Goal: Navigation & Orientation: Find specific page/section

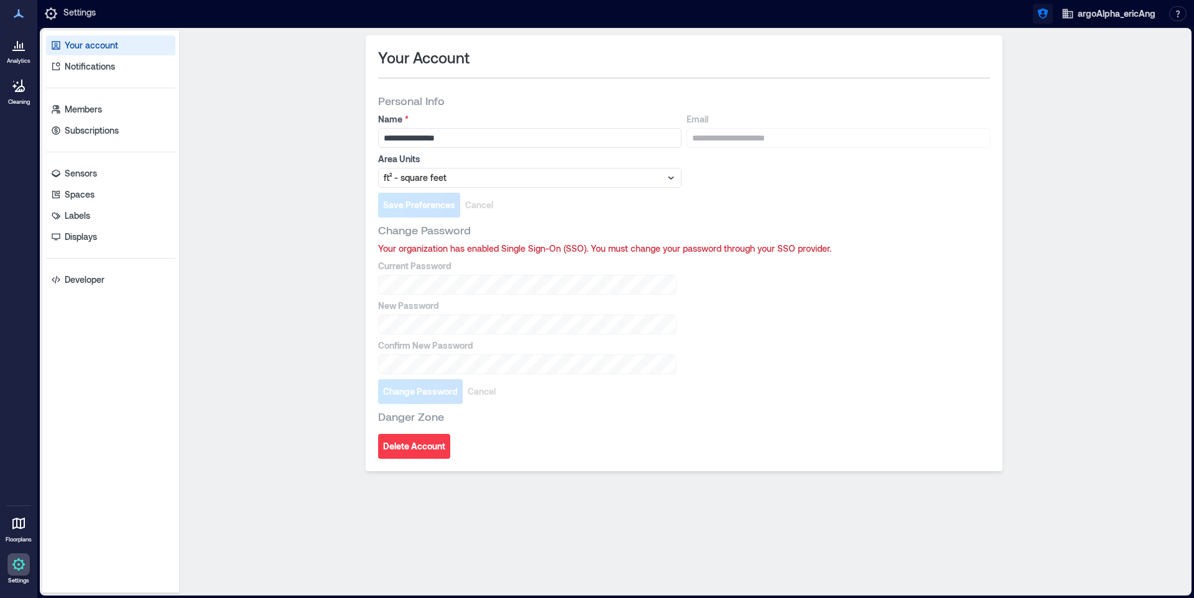
click at [1044, 15] on icon "button" at bounding box center [1042, 13] width 12 height 12
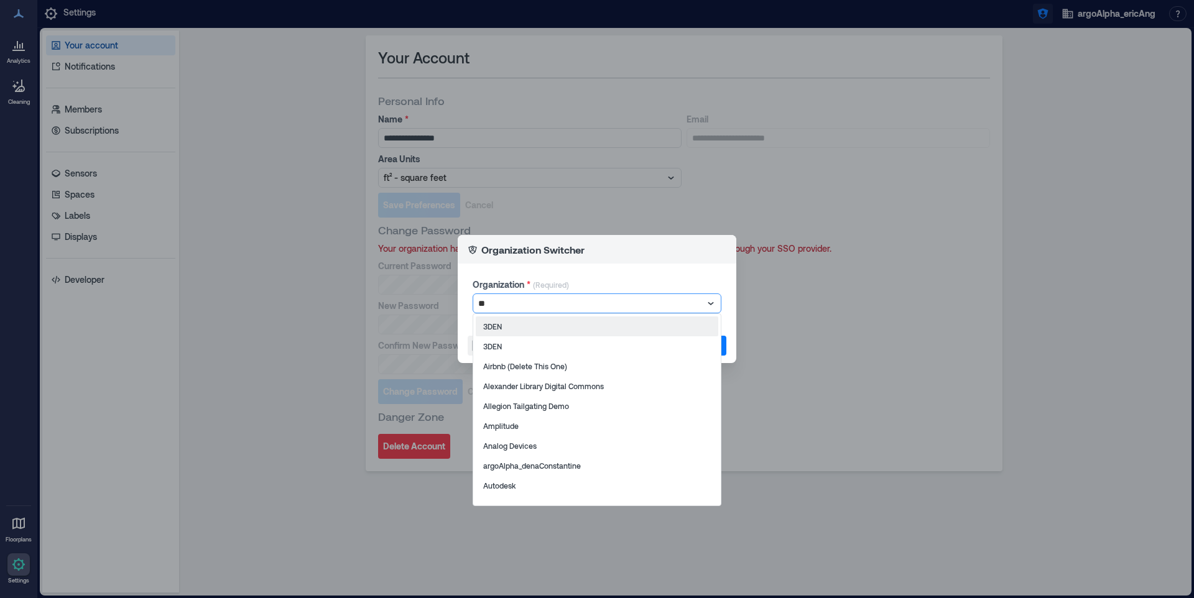
type input "*"
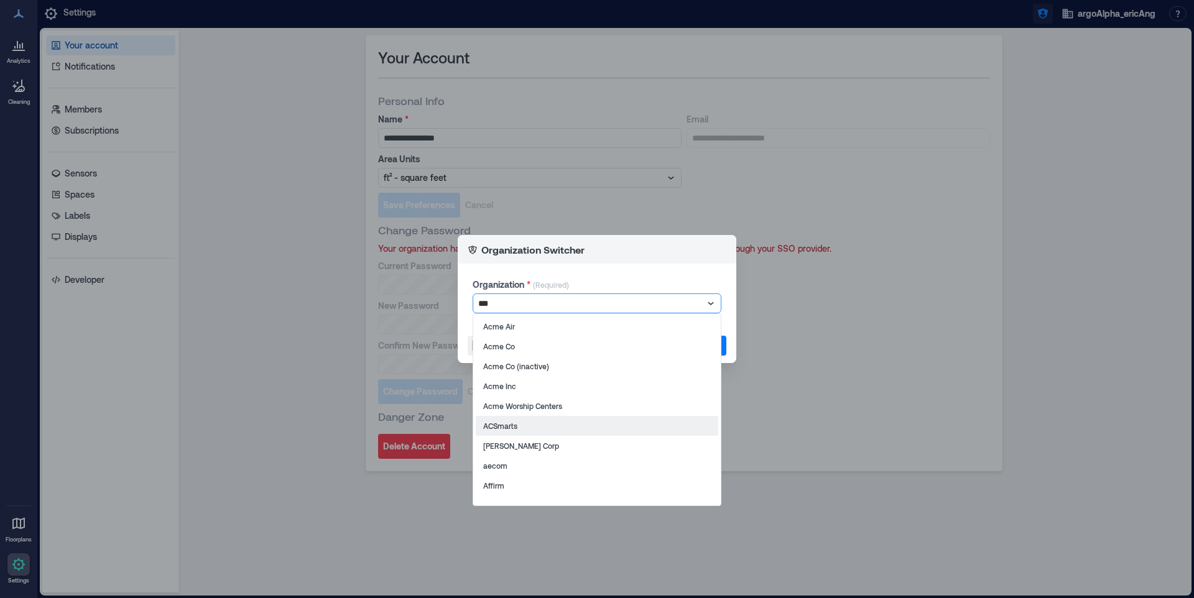
type input "****"
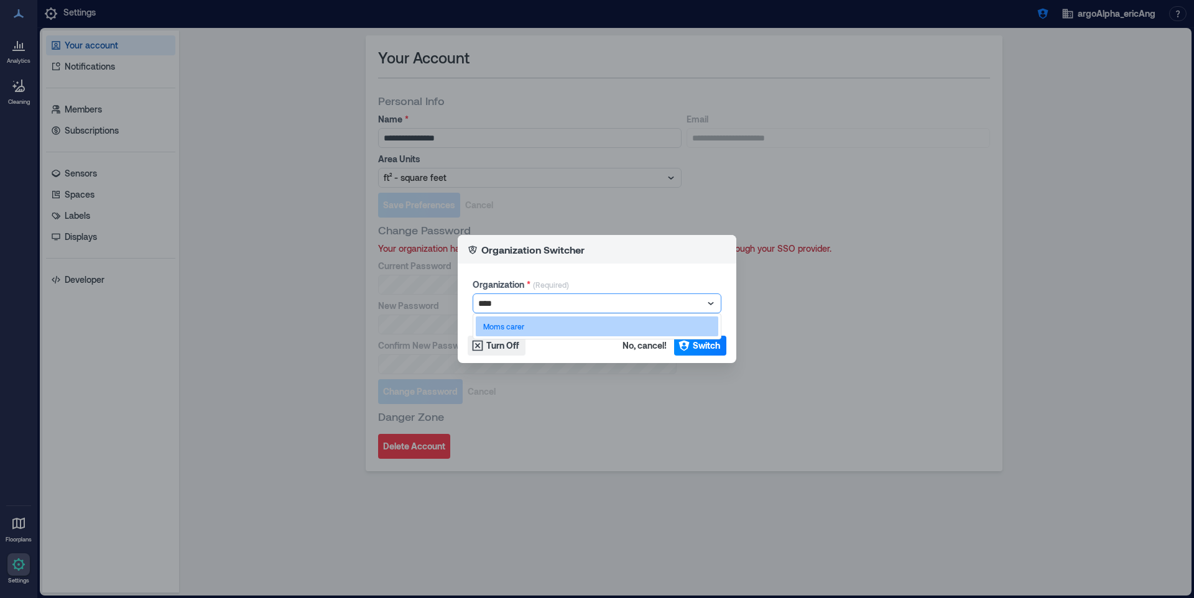
click at [706, 325] on div "Moms carer" at bounding box center [597, 326] width 242 height 20
click at [706, 339] on button "Switch" at bounding box center [700, 346] width 52 height 20
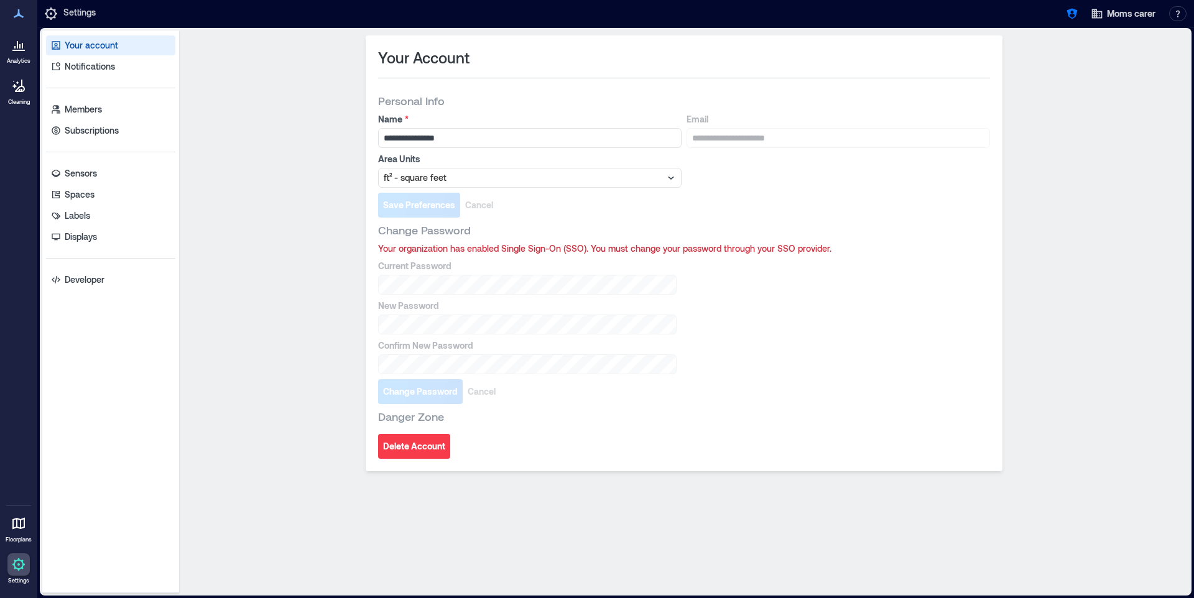
click at [21, 58] on p "Analytics" at bounding box center [19, 60] width 24 height 7
click at [21, 91] on icon at bounding box center [20, 86] width 10 height 12
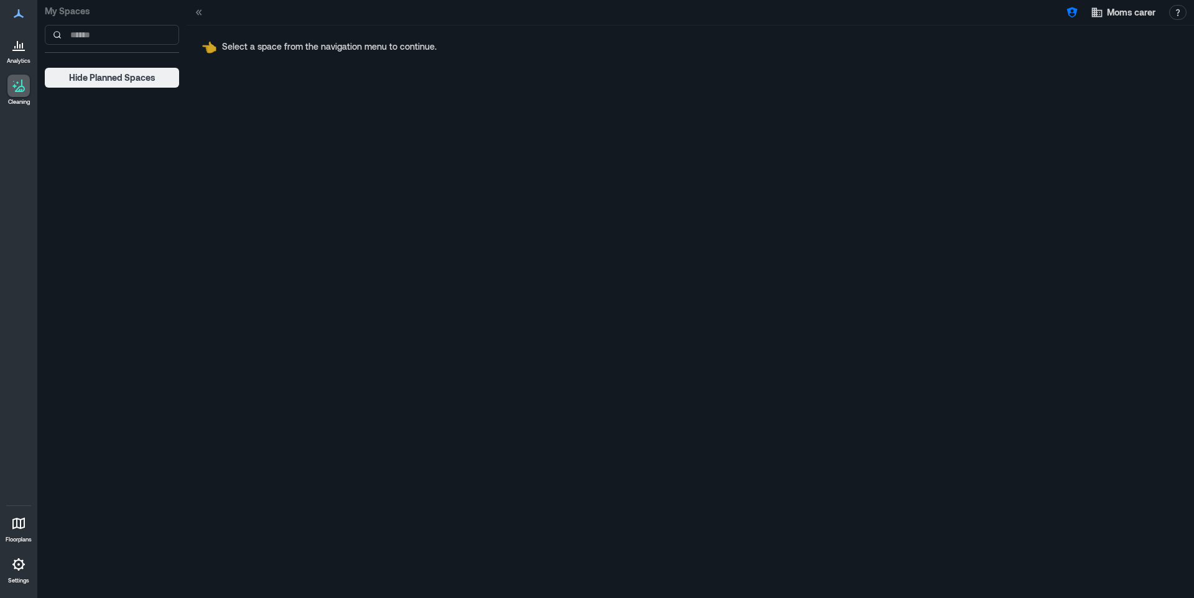
click at [25, 45] on icon at bounding box center [18, 44] width 15 height 15
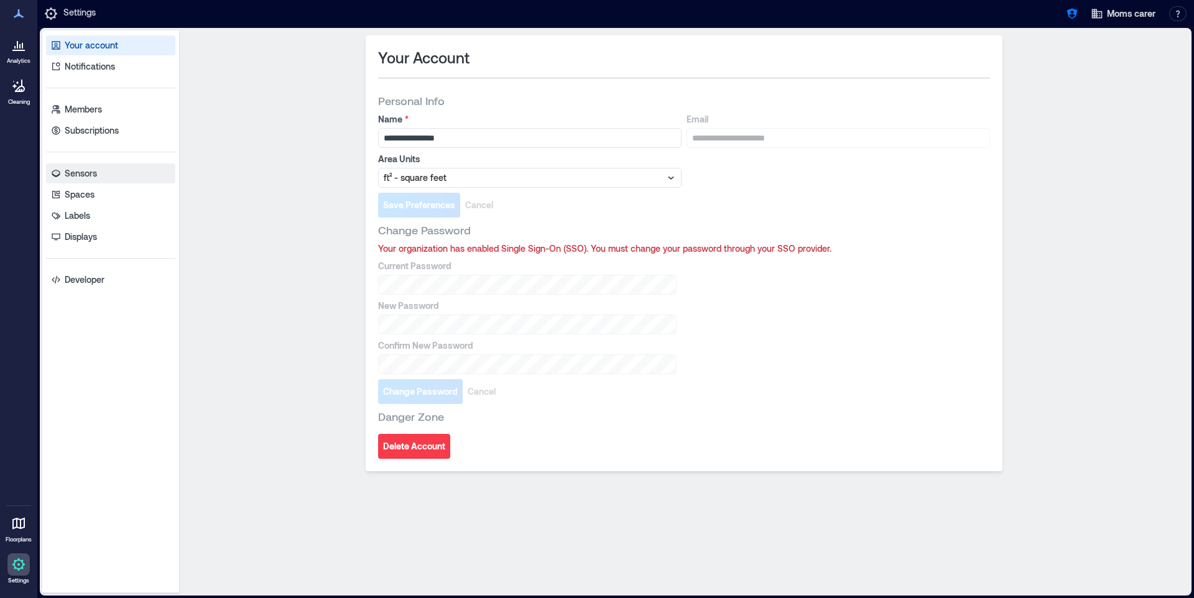
click at [88, 178] on p "Sensors" at bounding box center [81, 173] width 32 height 12
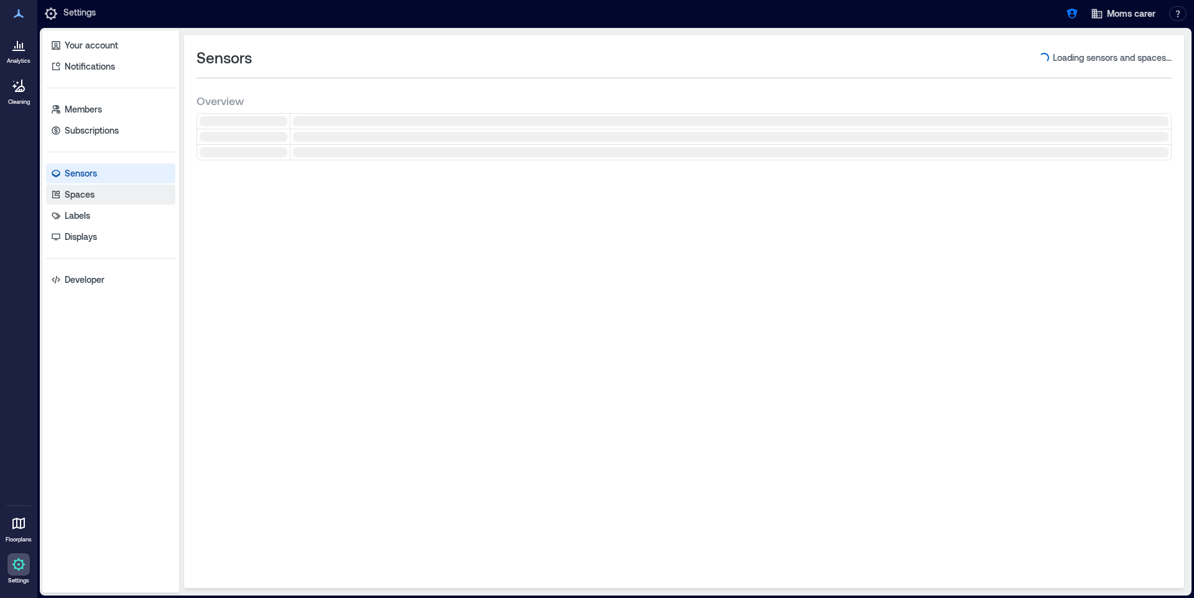
click at [88, 197] on p "Spaces" at bounding box center [80, 194] width 30 height 12
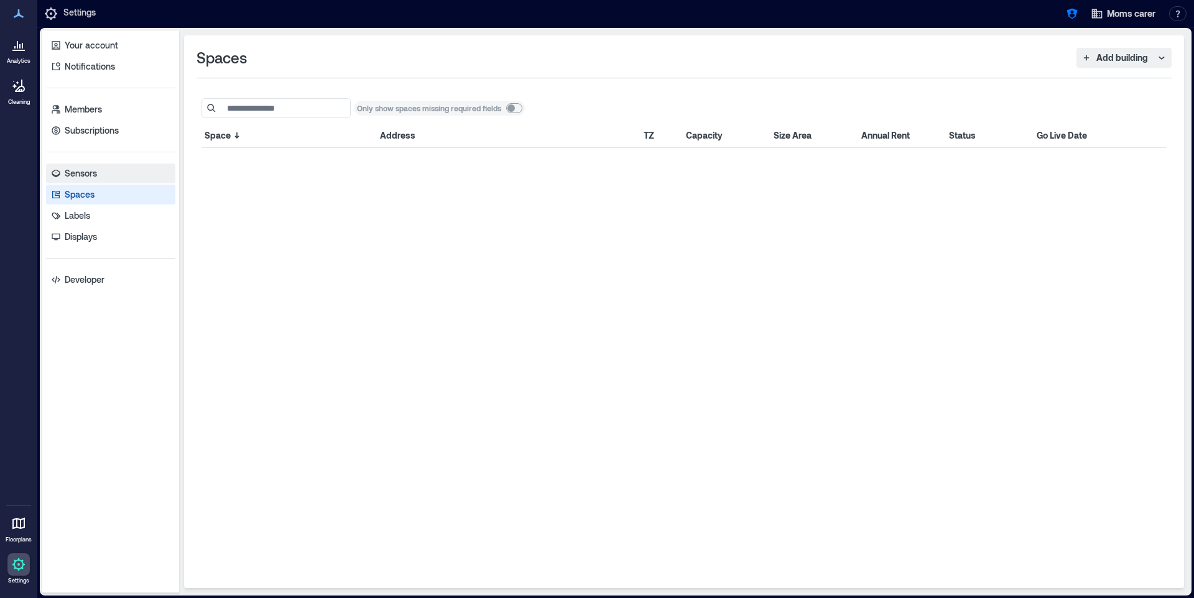
click at [94, 175] on p "Sensors" at bounding box center [81, 173] width 32 height 12
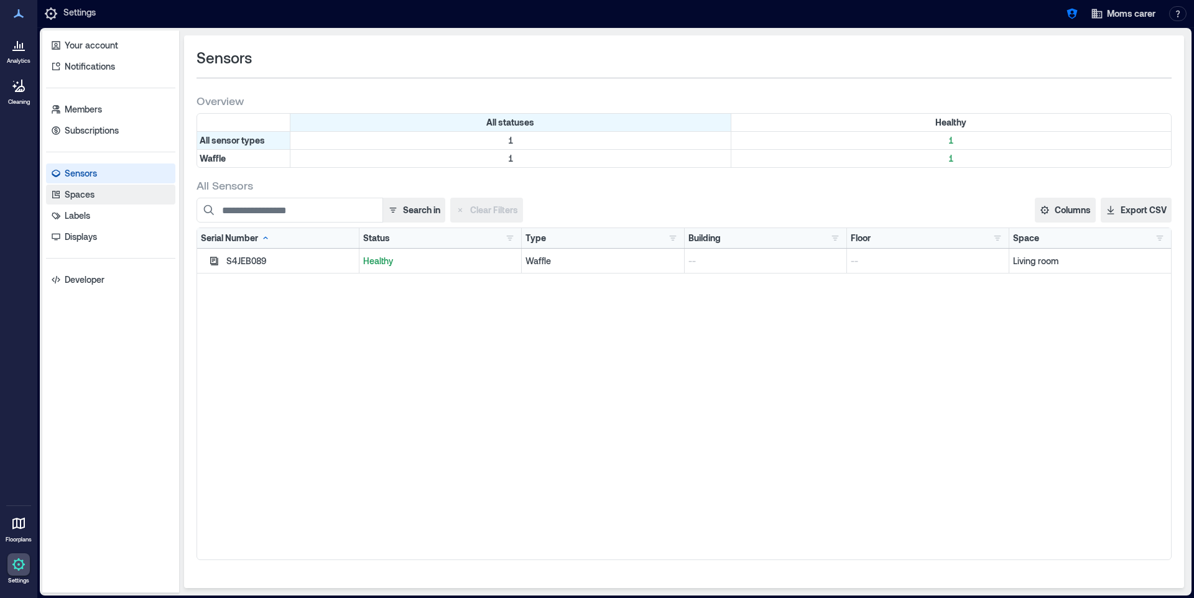
click at [120, 204] on link "Spaces" at bounding box center [110, 195] width 129 height 20
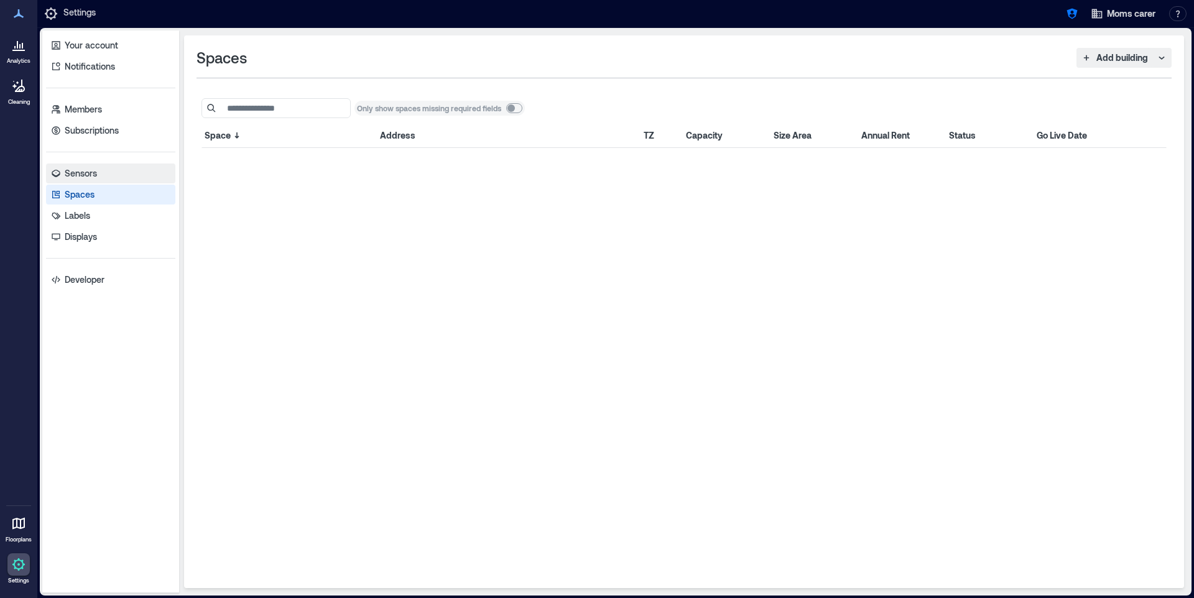
click at [112, 180] on link "Sensors" at bounding box center [110, 174] width 129 height 20
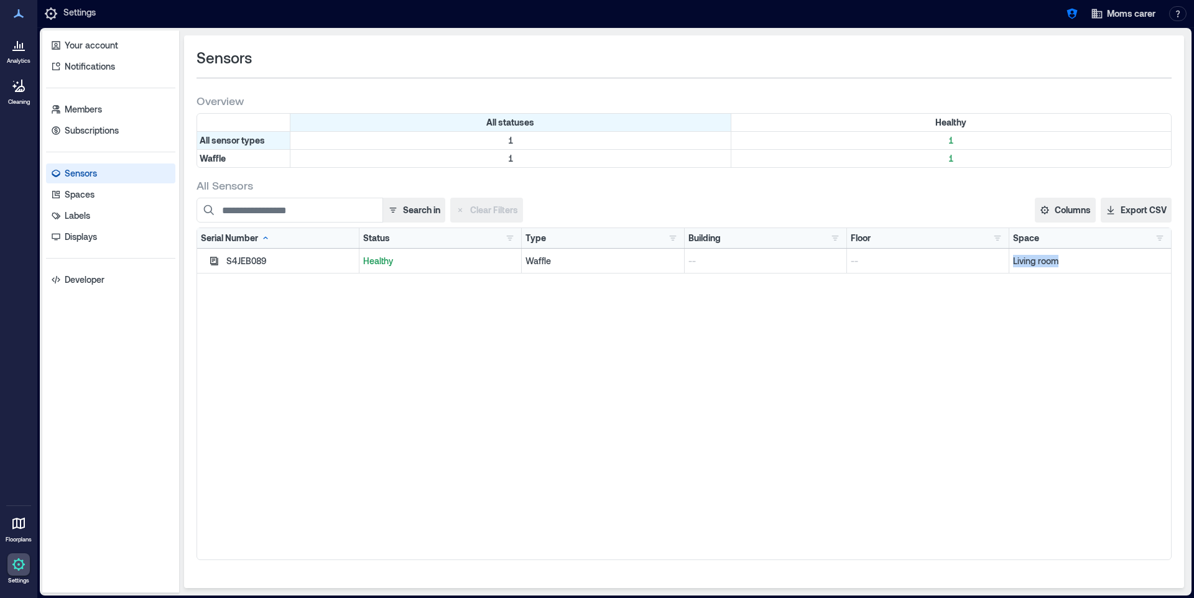
drag, startPoint x: 1064, startPoint y: 260, endPoint x: 1014, endPoint y: 260, distance: 50.4
click at [1014, 260] on p "Living room" at bounding box center [1090, 261] width 154 height 12
copy p "Living room"
